Goal: Information Seeking & Learning: Learn about a topic

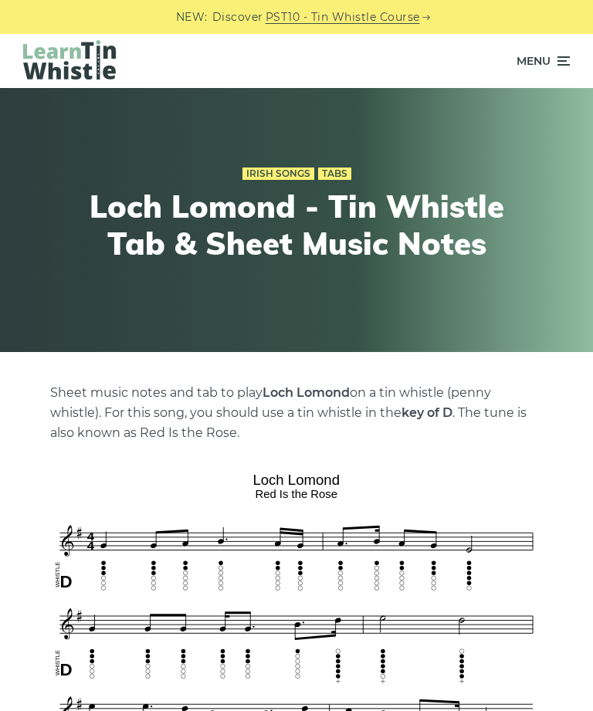
click at [308, 168] on link "Irish Songs" at bounding box center [278, 174] width 72 height 12
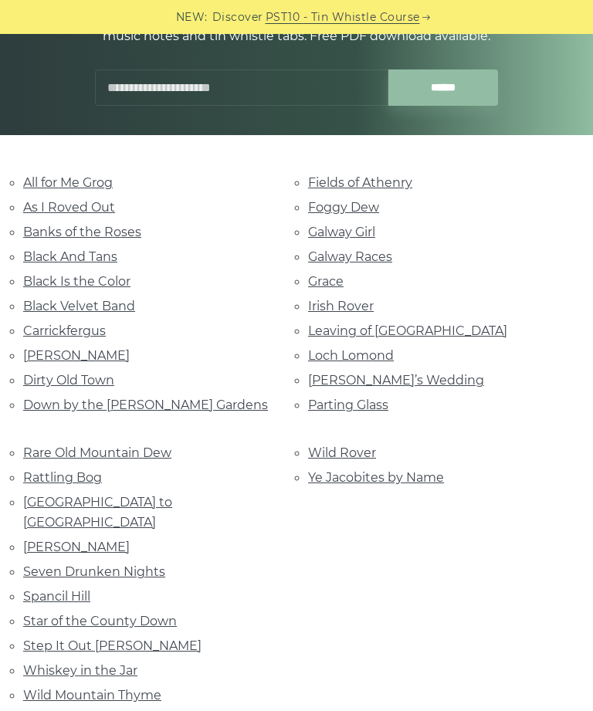
scroll to position [215, 0]
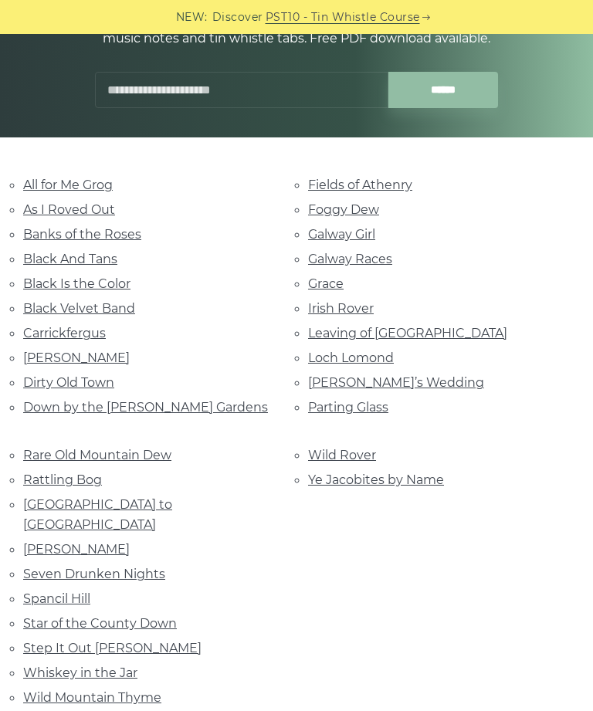
click at [44, 188] on link "All for Me Grog" at bounding box center [68, 185] width 90 height 15
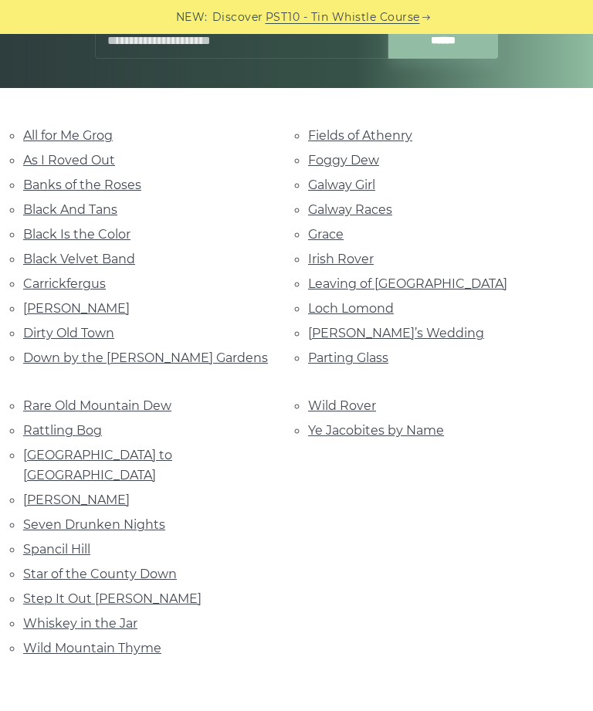
click at [324, 352] on link "Parting Glass" at bounding box center [348, 358] width 80 height 15
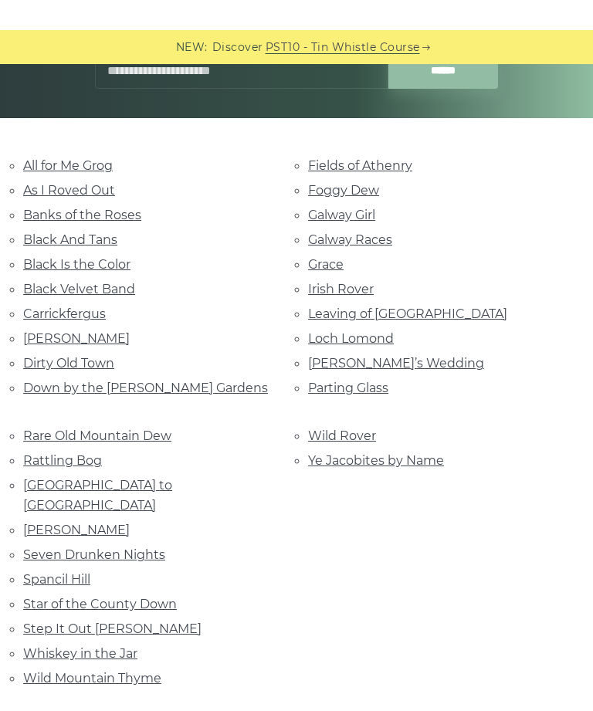
scroll to position [233, 0]
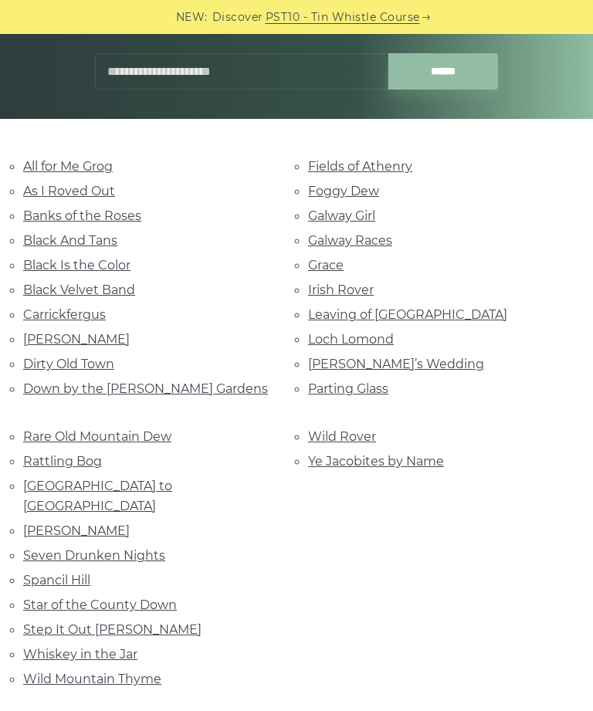
click at [37, 479] on link "Rocky Road to Dublin" at bounding box center [97, 496] width 149 height 35
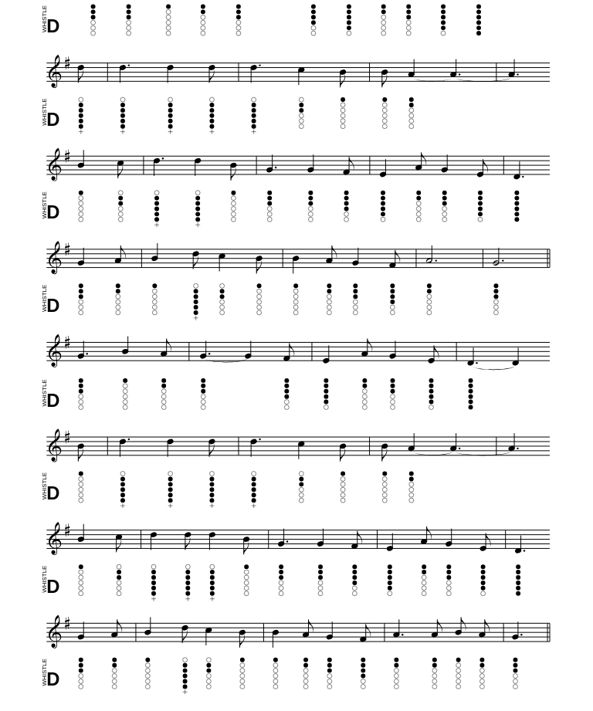
scroll to position [487, 0]
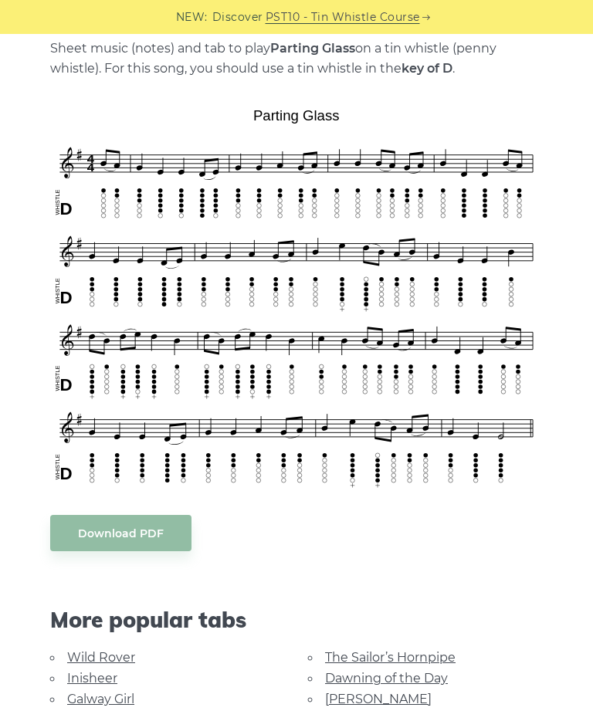
scroll to position [369, 0]
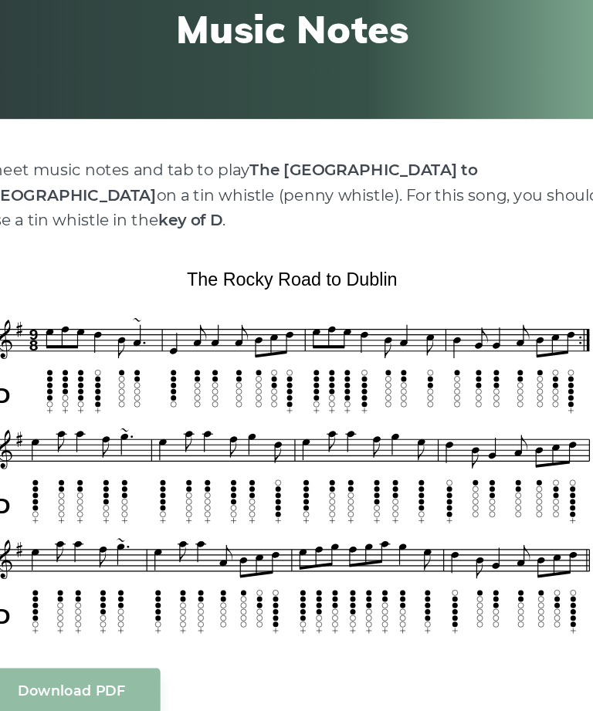
scroll to position [152, 0]
